Goal: Transaction & Acquisition: Purchase product/service

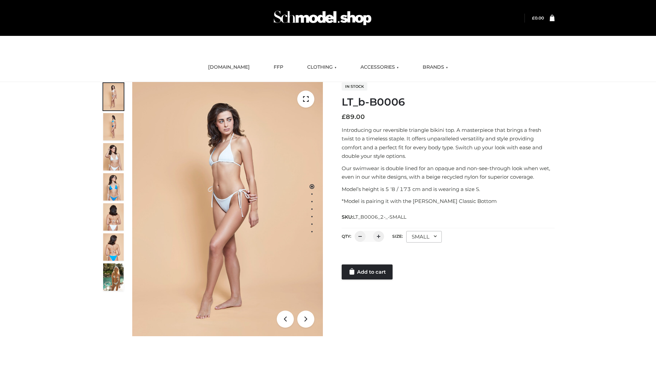
click at [368, 272] on link "Add to cart" at bounding box center [367, 271] width 51 height 15
